Goal: Information Seeking & Learning: Understand process/instructions

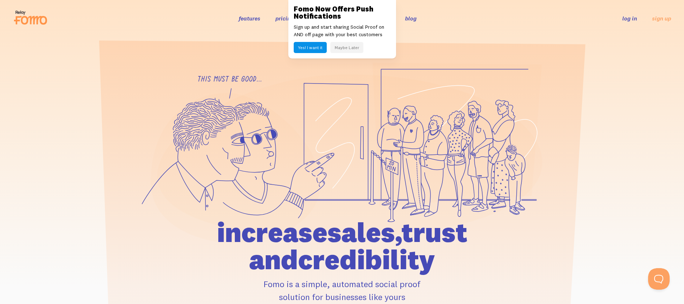
scroll to position [27, 0]
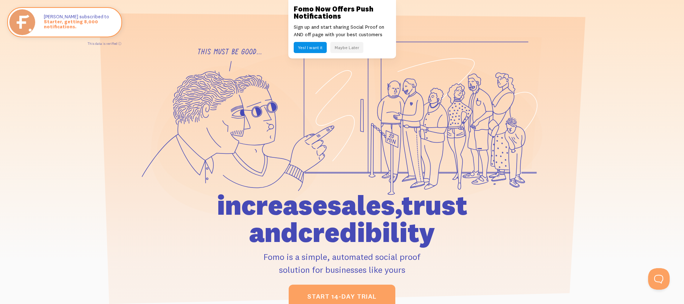
click at [348, 50] on button "Maybe Later" at bounding box center [346, 47] width 33 height 11
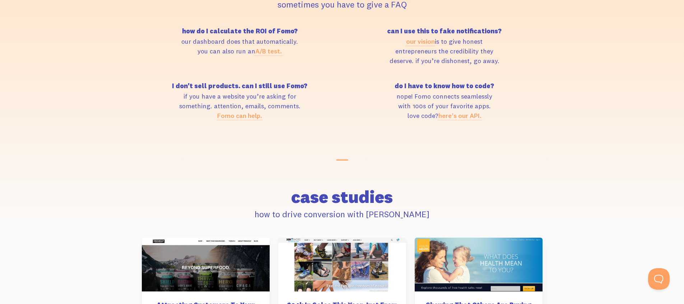
scroll to position [3155, 0]
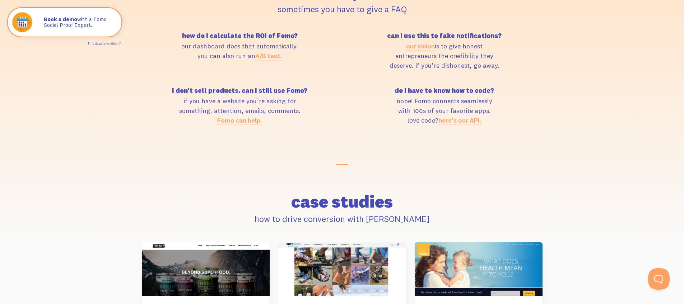
drag, startPoint x: 441, startPoint y: 55, endPoint x: 471, endPoint y: 55, distance: 29.8
click at [471, 55] on p "our vision is to give honest entrepreneurs the credibility they deserve. if you…" at bounding box center [444, 55] width 196 height 29
drag, startPoint x: 484, startPoint y: 56, endPoint x: 440, endPoint y: 50, distance: 43.8
click at [483, 56] on p "our vision is to give honest entrepreneurs the credibility they deserve. if you…" at bounding box center [444, 55] width 196 height 29
click at [426, 46] on link "our vision" at bounding box center [420, 46] width 29 height 8
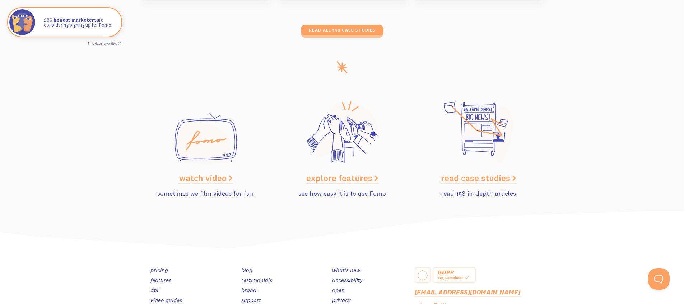
scroll to position [3622, 0]
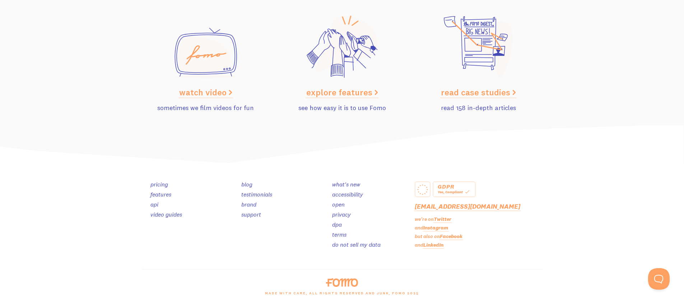
click at [458, 191] on div "Yes, Compliant" at bounding box center [453, 192] width 33 height 6
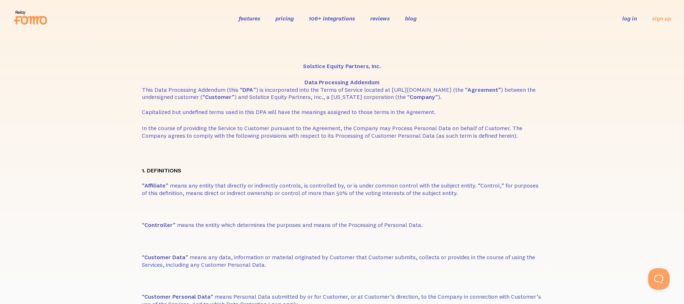
click at [426, 131] on span "In the course of providing the Service to Customer pursuant to the Agreement, t…" at bounding box center [332, 132] width 380 height 15
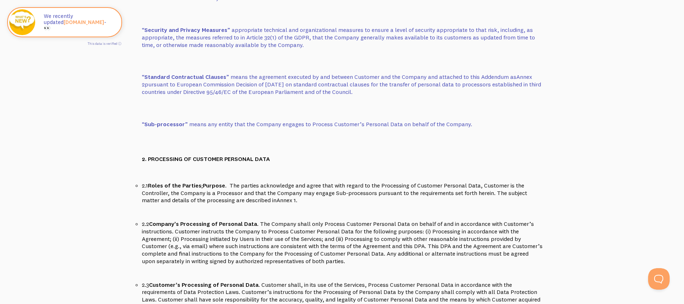
scroll to position [645, 0]
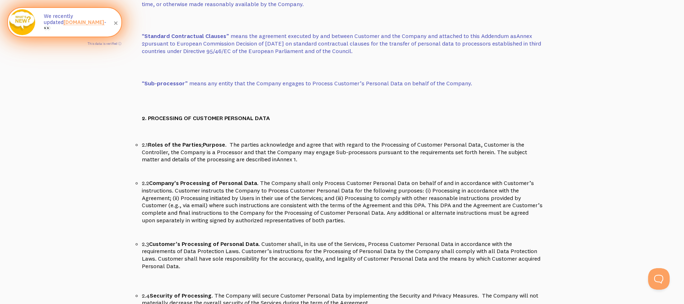
click at [66, 25] on link "[DOMAIN_NAME]" at bounding box center [84, 22] width 41 height 7
